Goal: Task Accomplishment & Management: Manage account settings

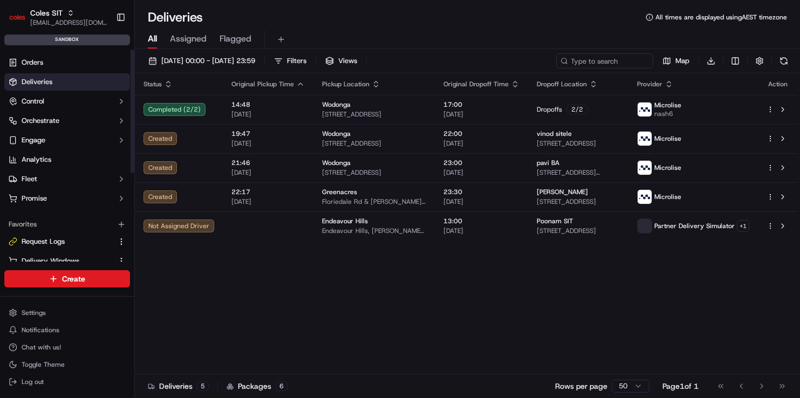
click at [263, 282] on div "Status Original Pickup Time Pickup Location Original Dropoff Time Dropoff Locat…" at bounding box center [466, 223] width 663 height 301
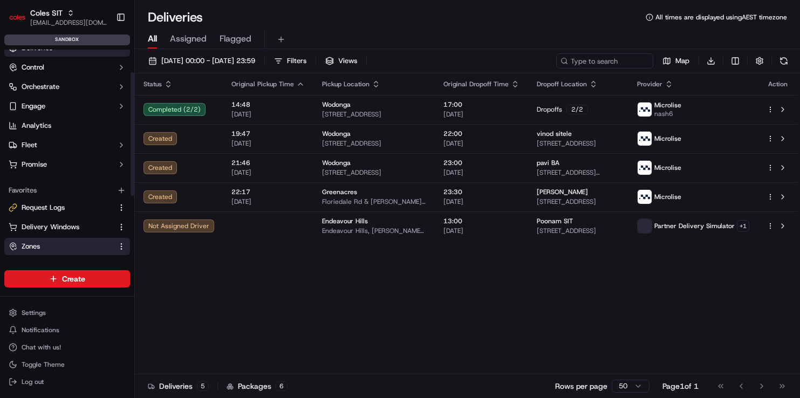
scroll to position [39, 0]
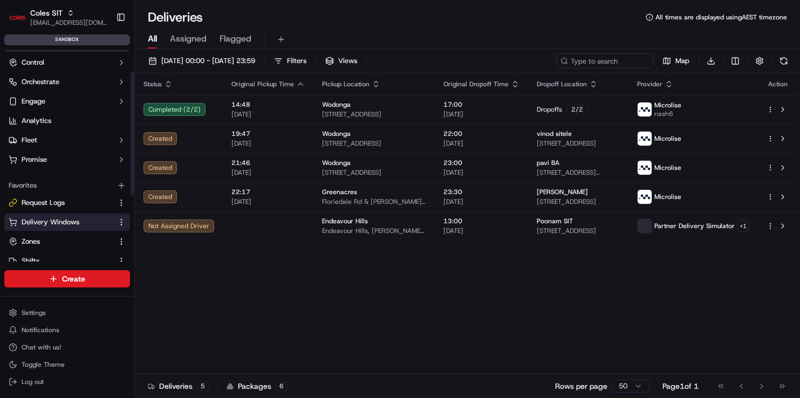
click at [71, 226] on span "Delivery Windows" at bounding box center [51, 222] width 58 height 10
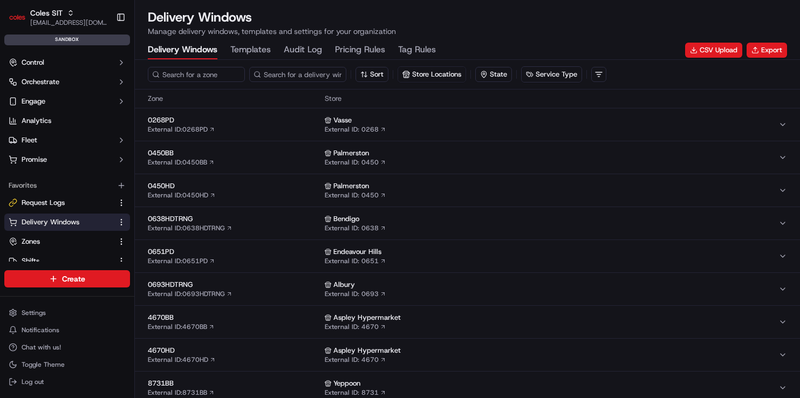
click at [422, 48] on Rules "Tag Rules" at bounding box center [417, 50] width 38 height 18
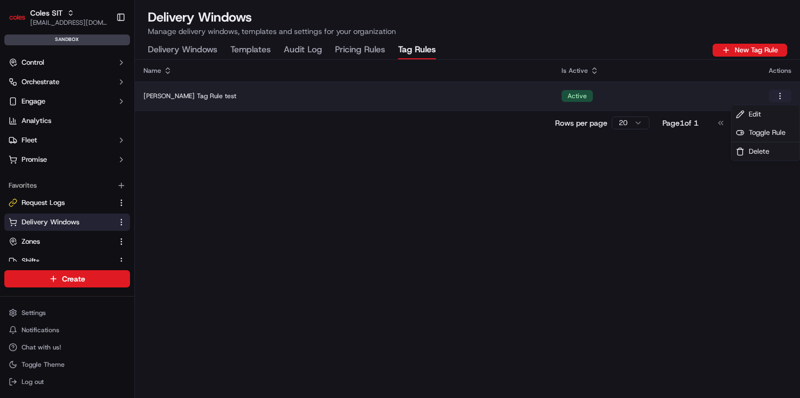
click at [781, 93] on html "Coles SIT [EMAIL_ADDRESS][DOMAIN_NAME] Toggle Sidebar sandbox Orders Deliveries…" at bounding box center [400, 199] width 800 height 398
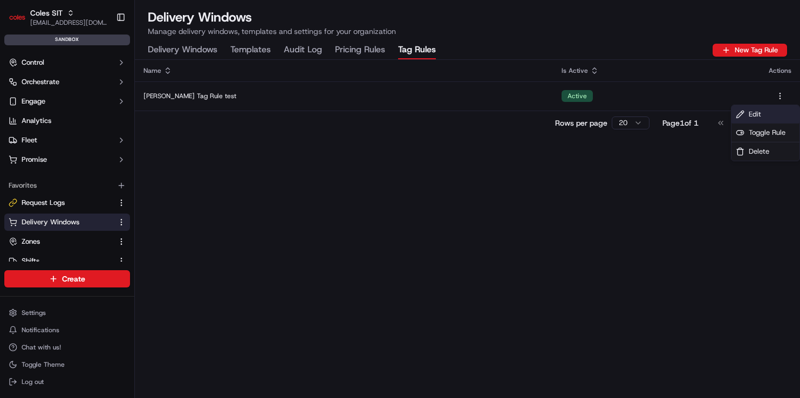
click at [756, 111] on span "Edit" at bounding box center [755, 115] width 12 height 10
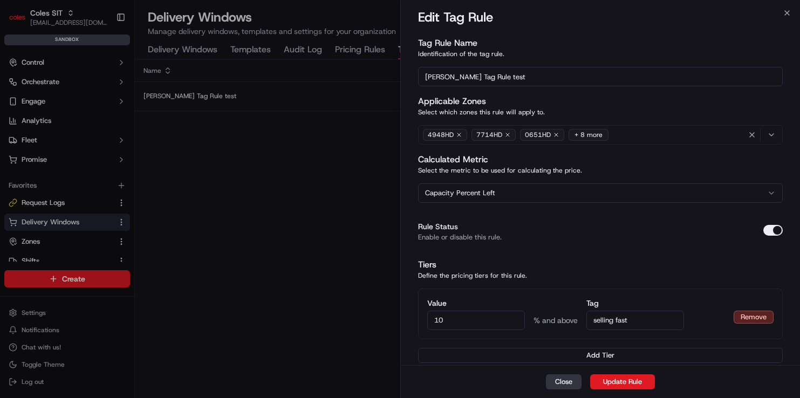
click at [565, 380] on button "Close" at bounding box center [564, 381] width 36 height 15
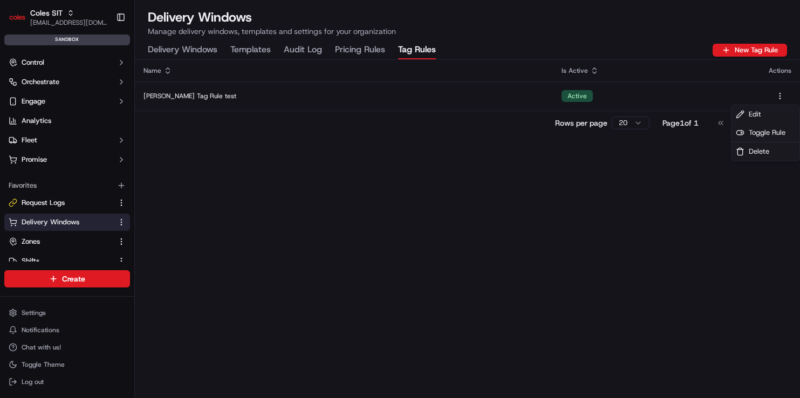
click at [707, 288] on div "Name Is Active Actions Jerry Tag Rule test Active Rows per page 20 Page 1 of 1 …" at bounding box center [467, 229] width 665 height 338
drag, startPoint x: 706, startPoint y: 172, endPoint x: 713, endPoint y: 76, distance: 96.3
click at [706, 168] on div "Name Is Active Actions Jerry Tag Rule test Active Rows per page 20 Page 1 of 1 …" at bounding box center [467, 229] width 665 height 338
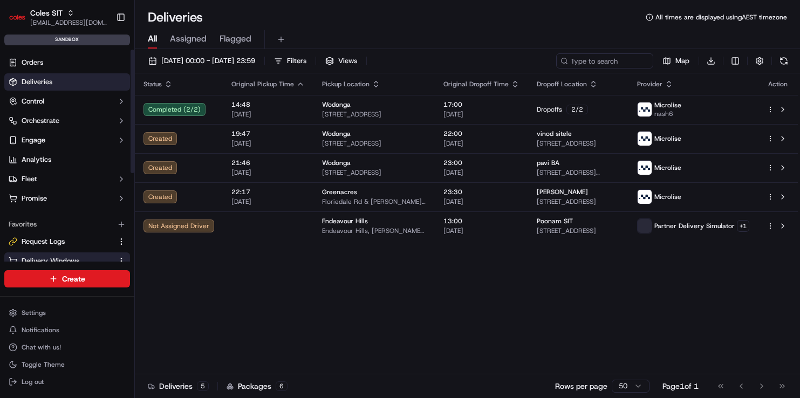
scroll to position [25, 0]
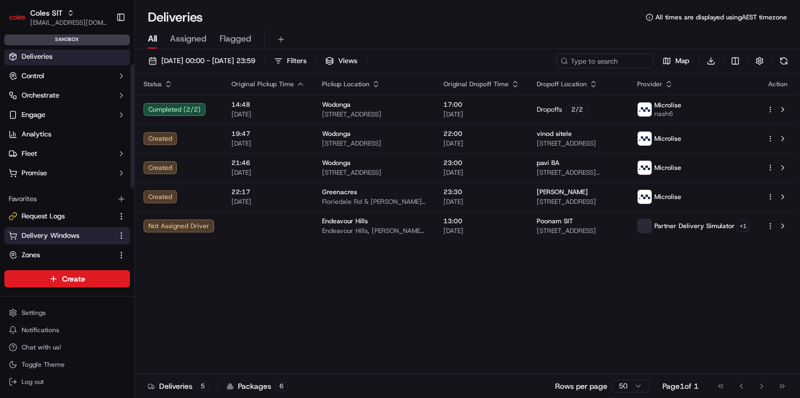
click at [50, 236] on span "Delivery Windows" at bounding box center [51, 236] width 58 height 10
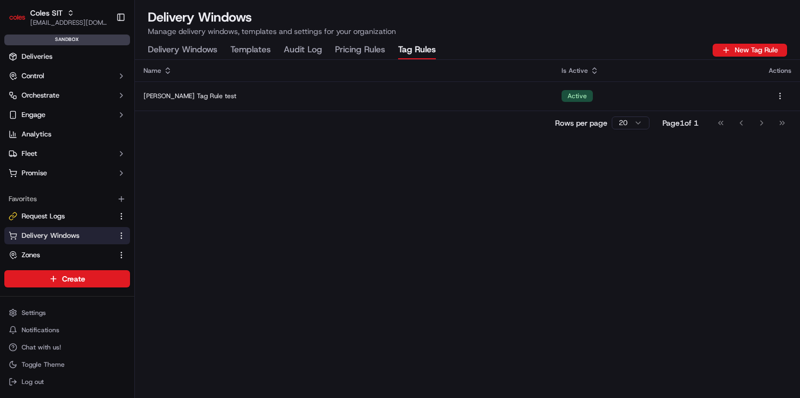
click at [406, 47] on Rules "Tag Rules" at bounding box center [417, 50] width 38 height 18
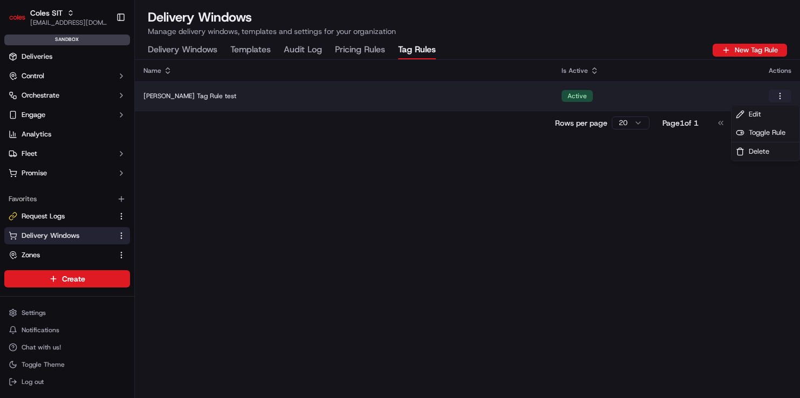
click at [406, 98] on html "Coles SIT aditi.goyal@coles.com.au Toggle Sidebar sandbox Orders Deliveries Con…" at bounding box center [400, 199] width 800 height 398
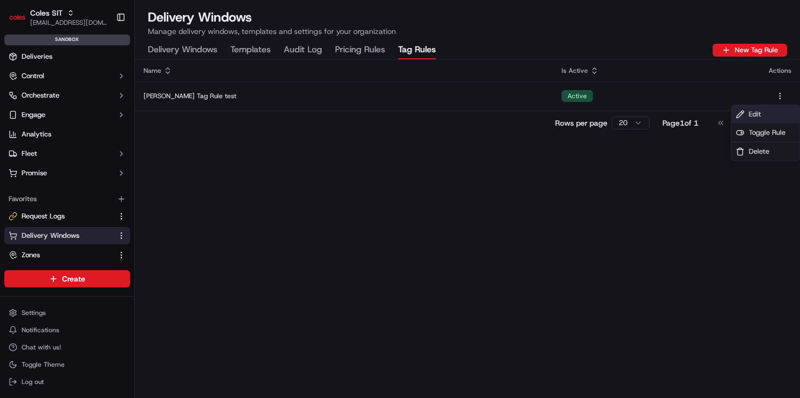
click at [406, 119] on div "Edit" at bounding box center [765, 114] width 68 height 18
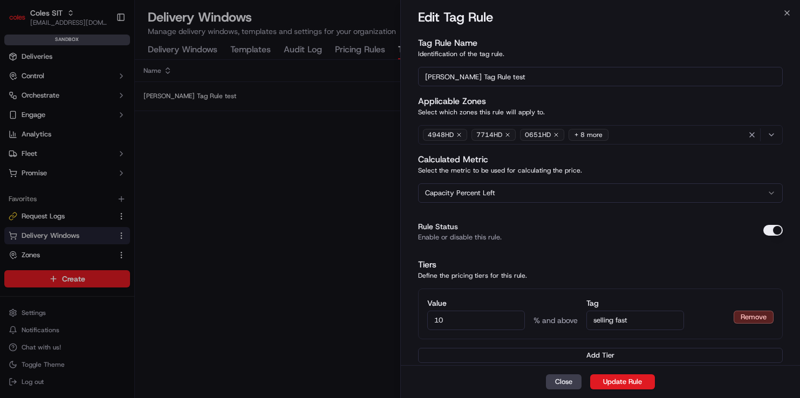
click at [406, 318] on input "10" at bounding box center [476, 320] width 98 height 19
type input "1"
click at [406, 382] on button "Update Rule" at bounding box center [622, 381] width 65 height 15
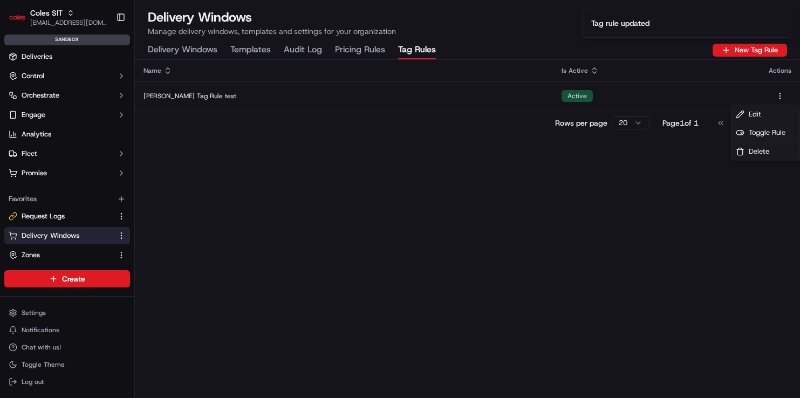
click at [406, 243] on div "Name Is Active Actions Jerry Tag Rule test Active Rows per page 20 Page 1 of 1 …" at bounding box center [467, 229] width 665 height 338
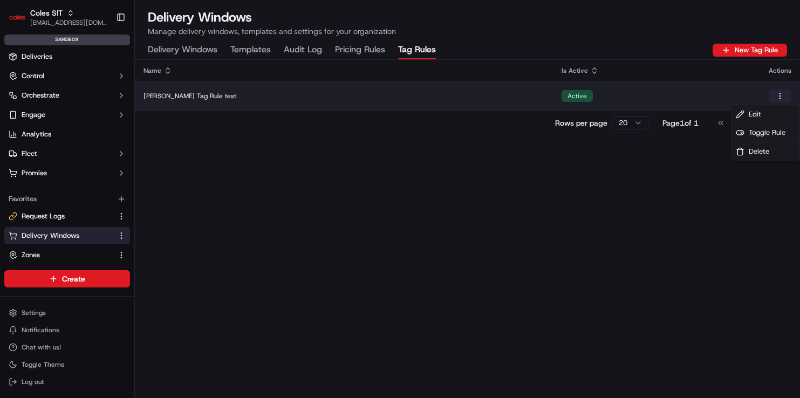
click at [406, 91] on html "Coles SIT aditi.goyal@coles.com.au Toggle Sidebar sandbox Orders Deliveries Con…" at bounding box center [400, 199] width 800 height 398
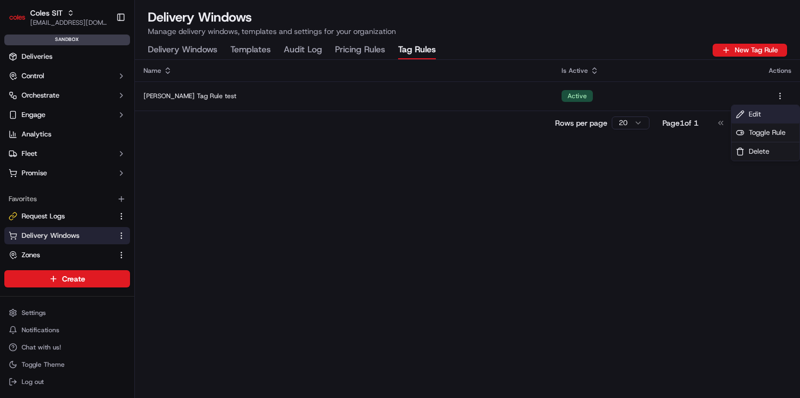
click at [406, 115] on div "Edit" at bounding box center [765, 114] width 68 height 18
click at [406, 230] on div "Name Is Active Actions Jerry Tag Rule test Active Rows per page 20 Page 1 of 1 …" at bounding box center [467, 229] width 665 height 338
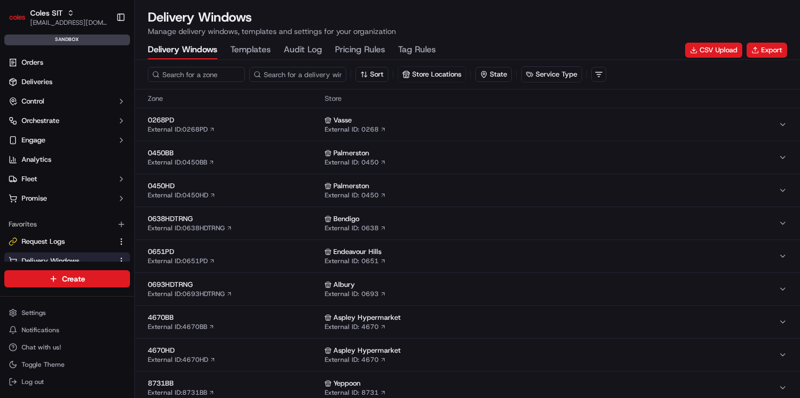
click at [417, 43] on Rules "Tag Rules" at bounding box center [417, 50] width 38 height 18
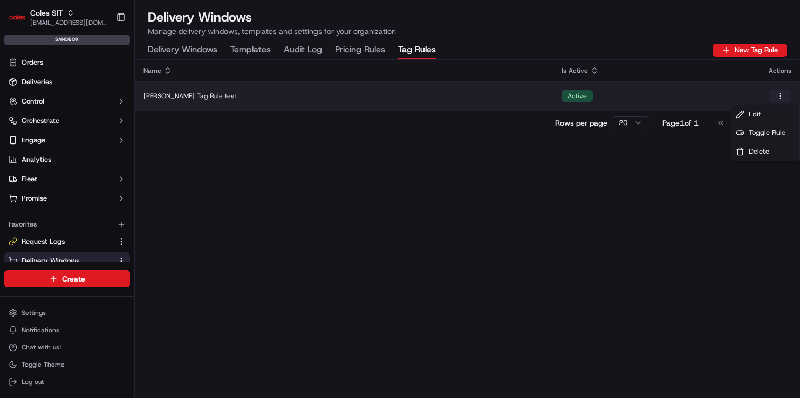
click at [779, 97] on html "Coles SIT aditi.goyal@coles.com.au Toggle Sidebar sandbox Orders Deliveries Con…" at bounding box center [400, 199] width 800 height 398
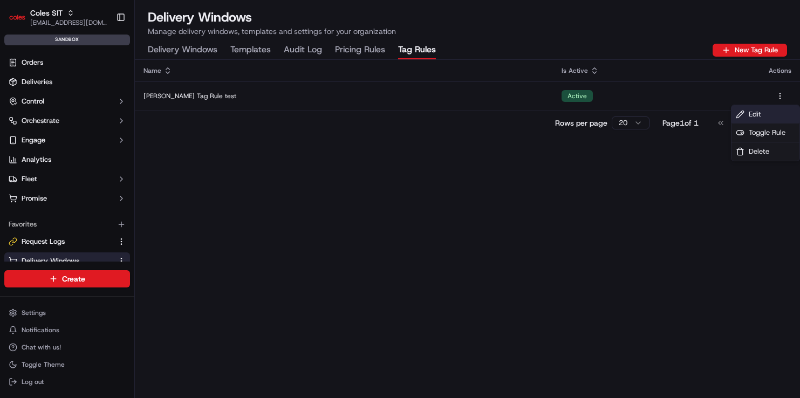
click at [764, 117] on div "Edit" at bounding box center [765, 114] width 68 height 18
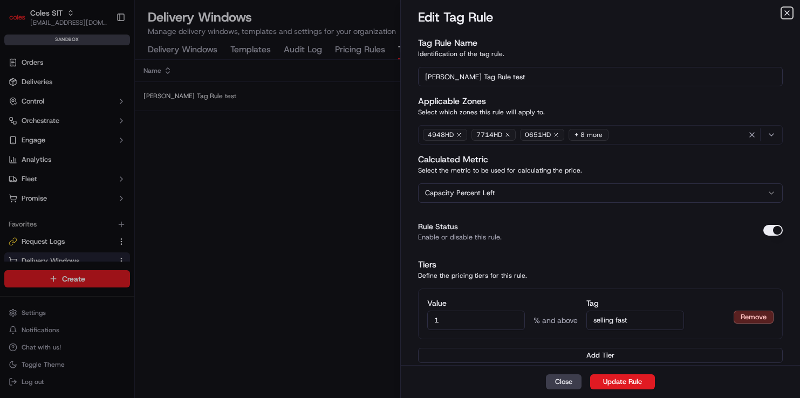
click at [783, 13] on icon "button" at bounding box center [787, 13] width 9 height 9
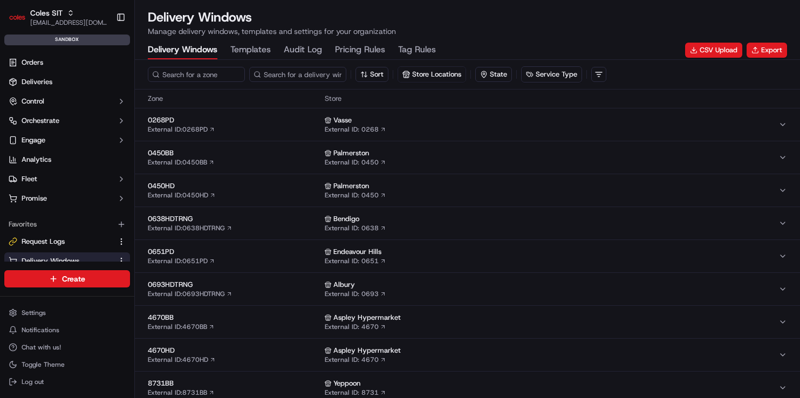
click at [425, 42] on Rules "Tag Rules" at bounding box center [417, 50] width 38 height 18
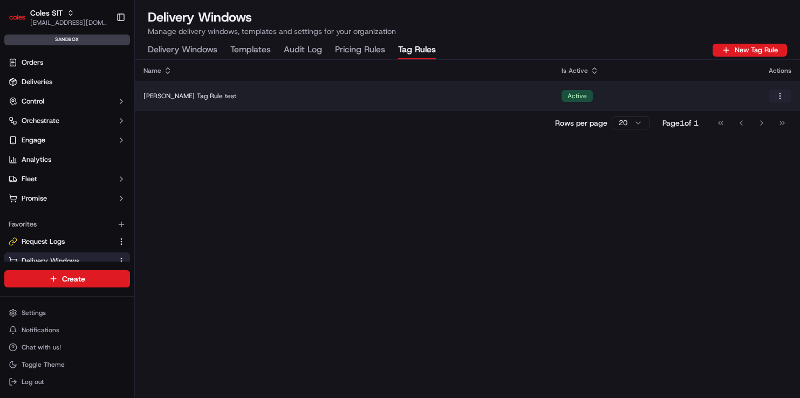
click at [781, 96] on html "Coles SIT aditi.goyal@coles.com.au Toggle Sidebar sandbox Orders Deliveries Con…" at bounding box center [400, 199] width 800 height 398
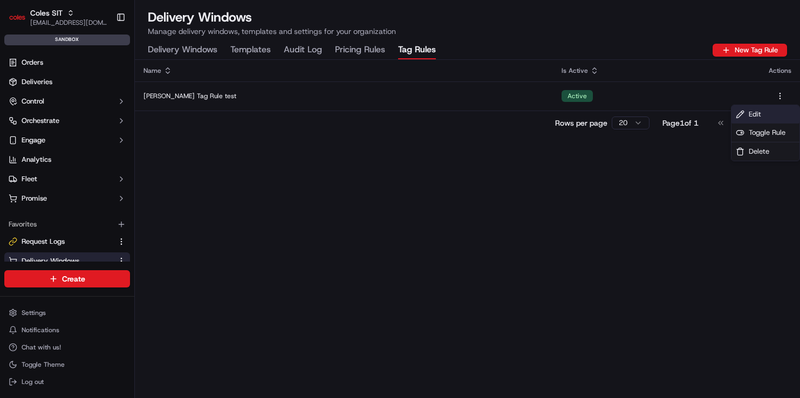
click at [761, 115] on div "Edit" at bounding box center [765, 114] width 68 height 18
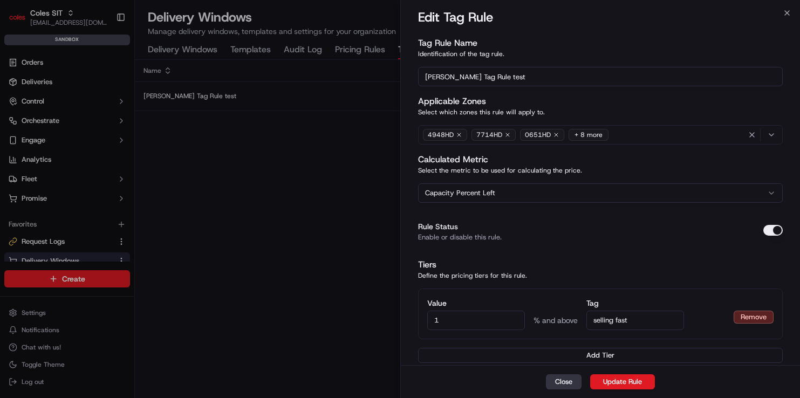
click at [556, 382] on button "Close" at bounding box center [564, 381] width 36 height 15
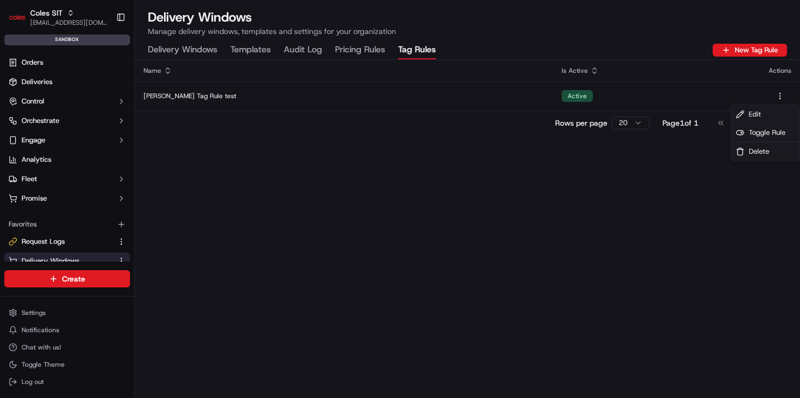
click at [420, 317] on div "Name Is Active Actions [PERSON_NAME] Tag Rule test Active Rows per page 20 Page…" at bounding box center [467, 229] width 665 height 338
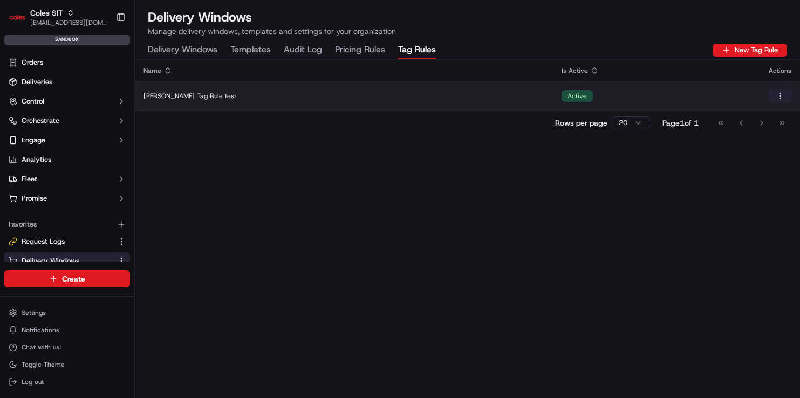
click at [787, 96] on html "Coles SIT aditi.goyal@coles.com.au Toggle Sidebar sandbox Orders Deliveries Con…" at bounding box center [400, 199] width 800 height 398
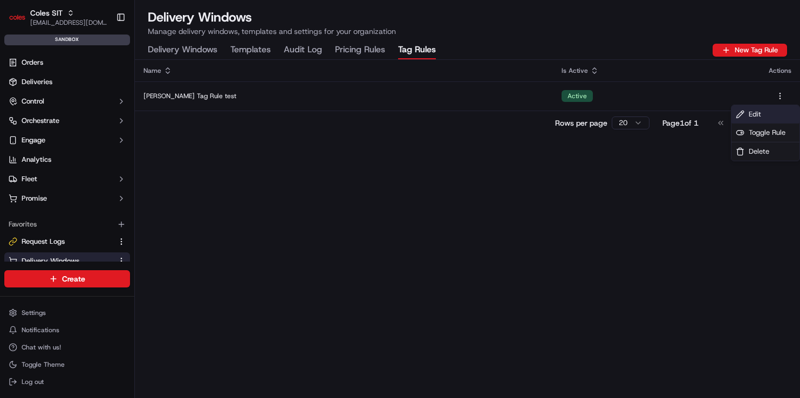
click at [771, 112] on div "Edit" at bounding box center [765, 114] width 68 height 18
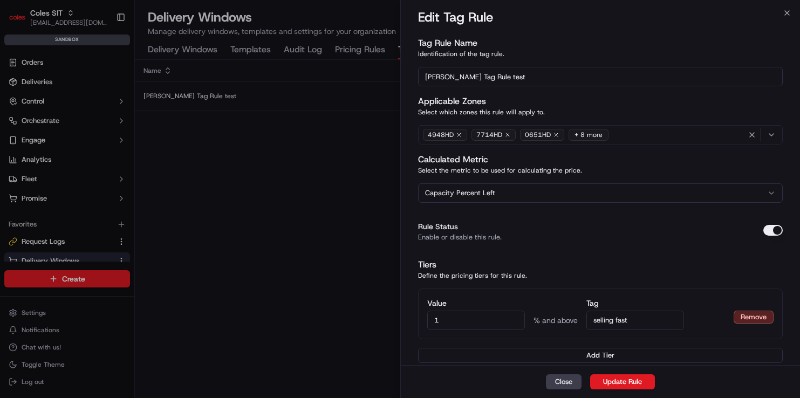
click at [470, 320] on input "1" at bounding box center [476, 320] width 98 height 19
type input "00"
click at [624, 384] on button "Update Rule" at bounding box center [622, 381] width 65 height 15
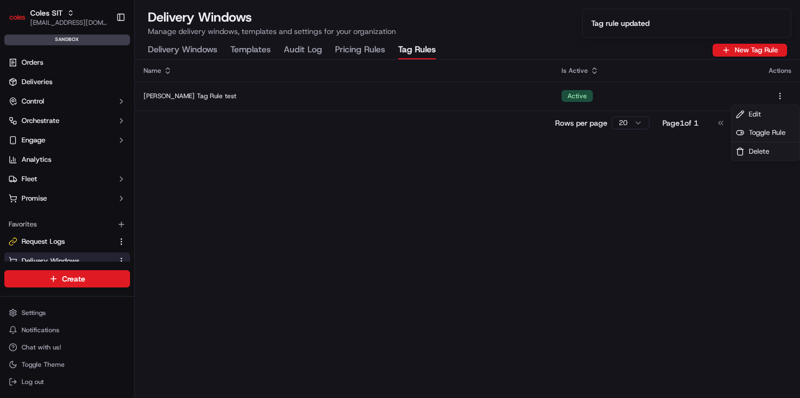
drag, startPoint x: 593, startPoint y: 309, endPoint x: 587, endPoint y: 304, distance: 7.3
click at [592, 309] on div "Name Is Active Actions [PERSON_NAME] Tag Rule test Active Rows per page 20 Page…" at bounding box center [467, 229] width 665 height 338
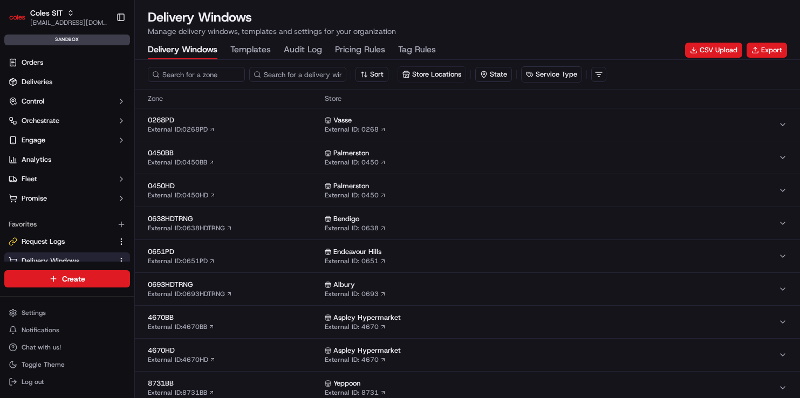
click at [426, 47] on Rules "Tag Rules" at bounding box center [417, 50] width 38 height 18
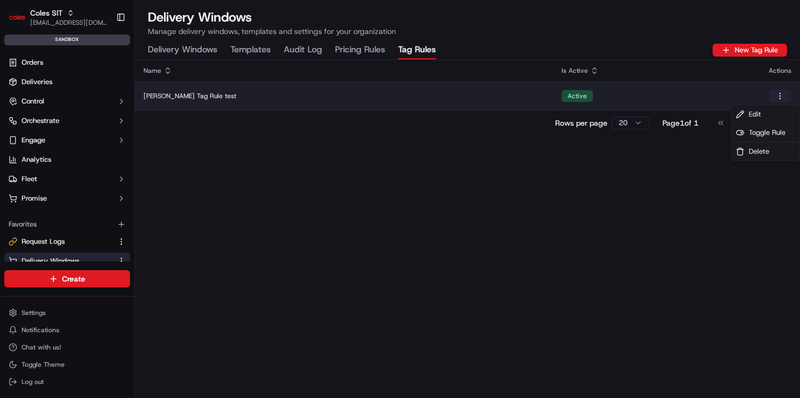
click at [776, 97] on html "Coles SIT [EMAIL_ADDRESS][DOMAIN_NAME] Toggle Sidebar sandbox Orders Deliveries…" at bounding box center [400, 199] width 800 height 398
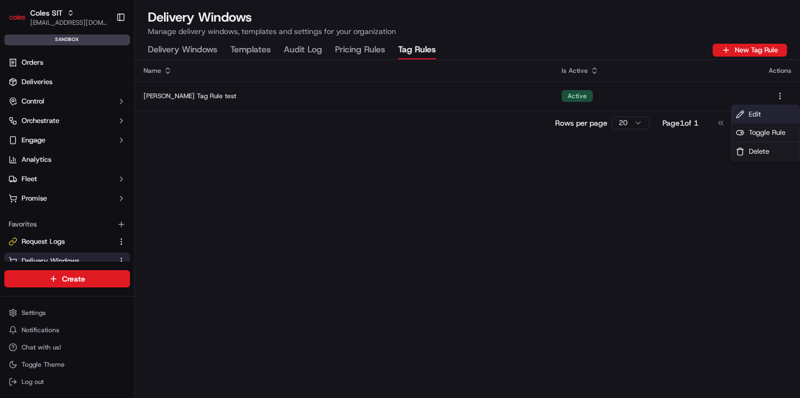
click at [767, 114] on div "Edit" at bounding box center [765, 114] width 68 height 18
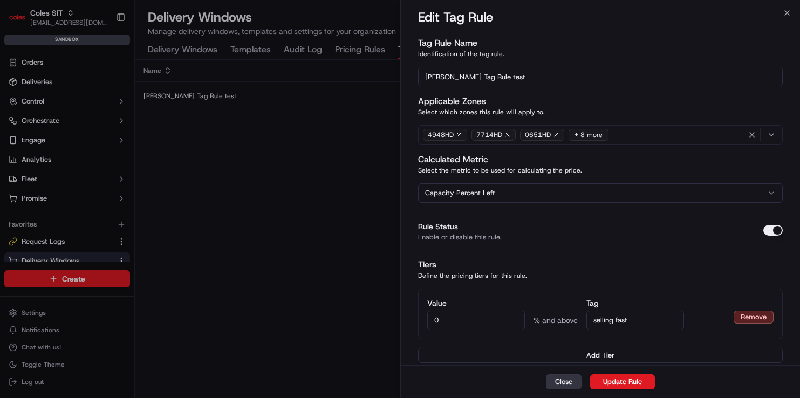
click at [567, 386] on button "Close" at bounding box center [564, 381] width 36 height 15
